Goal: Transaction & Acquisition: Purchase product/service

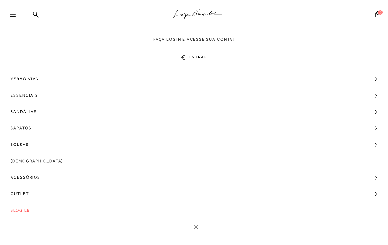
click at [29, 128] on span "Sapatos" at bounding box center [21, 128] width 21 height 16
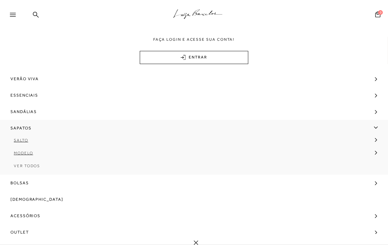
click at [22, 139] on span "Salto" at bounding box center [21, 140] width 14 height 5
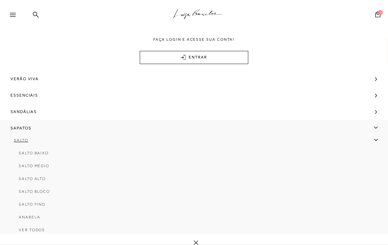
click at [42, 167] on span "Salto Médio" at bounding box center [34, 166] width 31 height 5
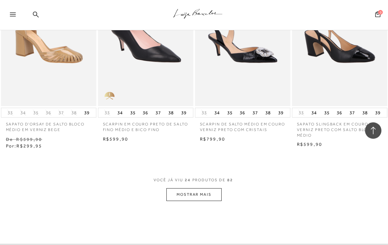
scroll to position [1043, 0]
click at [198, 192] on button "MOSTRAR MAIS" at bounding box center [193, 194] width 55 height 13
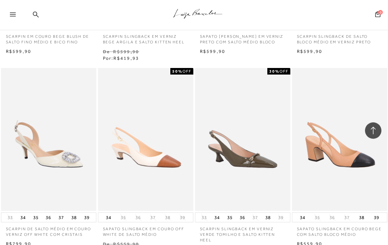
scroll to position [1323, 0]
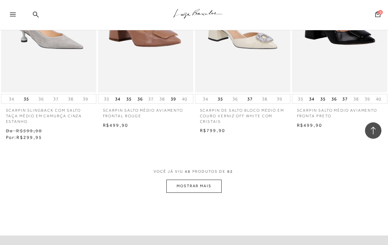
click at [212, 180] on button "MOSTRAR MAIS" at bounding box center [193, 186] width 55 height 13
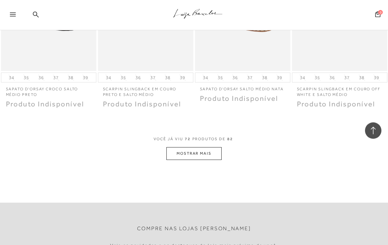
scroll to position [3392, 0]
click at [13, 15] on icon at bounding box center [13, 15] width 6 height 4
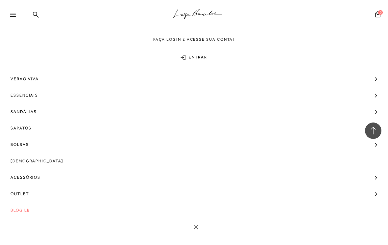
click at [26, 128] on span "Sapatos" at bounding box center [21, 128] width 21 height 16
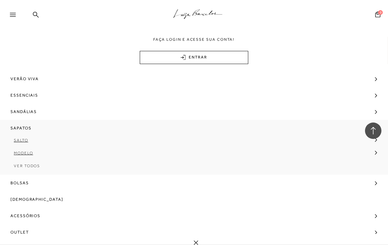
click at [22, 142] on span "Salto" at bounding box center [21, 140] width 14 height 5
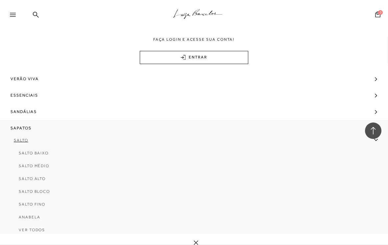
click at [35, 181] on span "Salto Alto" at bounding box center [32, 178] width 27 height 5
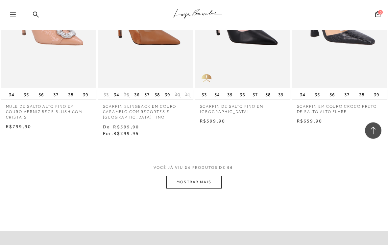
scroll to position [1066, 0]
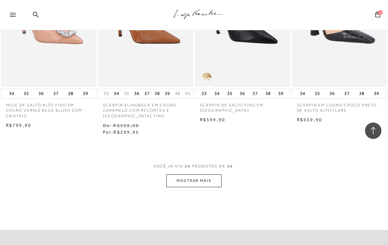
click at [203, 177] on button "MOSTRAR MAIS" at bounding box center [193, 180] width 55 height 13
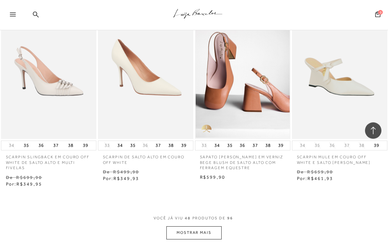
scroll to position [2197, 0]
click at [203, 226] on button "MOSTRAR MAIS" at bounding box center [193, 232] width 55 height 13
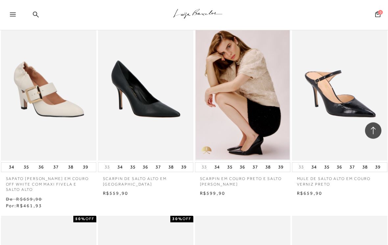
scroll to position [2572, 0]
click at [260, 172] on p "SCARPIN EM COURO PRETO E SALTO ANABELA" at bounding box center [242, 179] width 95 height 15
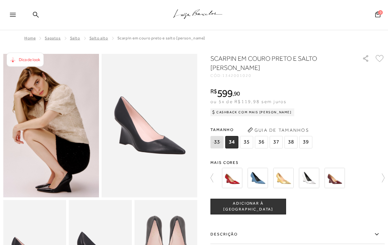
scroll to position [4, 0]
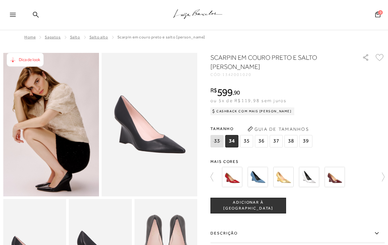
click at [211, 178] on icon at bounding box center [214, 176] width 9 height 9
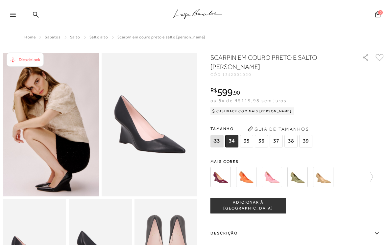
click at [372, 174] on icon at bounding box center [368, 176] width 9 height 9
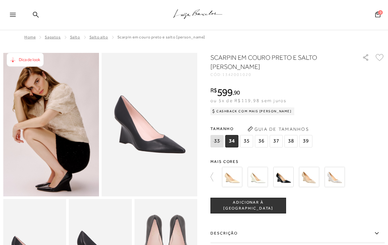
scroll to position [0, 0]
click at [236, 180] on img at bounding box center [232, 177] width 20 height 20
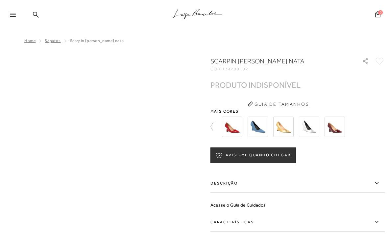
click at [353, 127] on div at bounding box center [301, 127] width 163 height 24
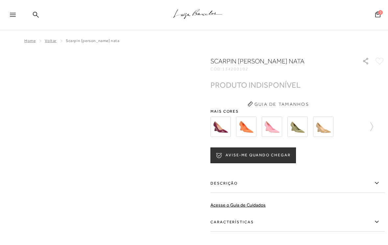
click at [371, 127] on icon at bounding box center [368, 126] width 9 height 9
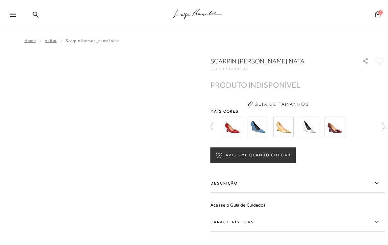
click at [379, 127] on icon at bounding box center [379, 126] width 9 height 9
click at [260, 126] on img at bounding box center [257, 127] width 20 height 20
